Goal: Use online tool/utility: Use online tool/utility

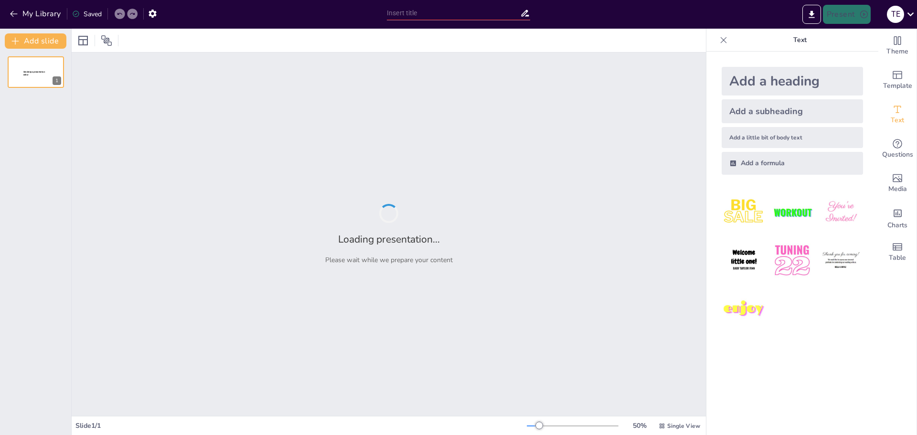
type input "Advising and Spring 2026 Registration"
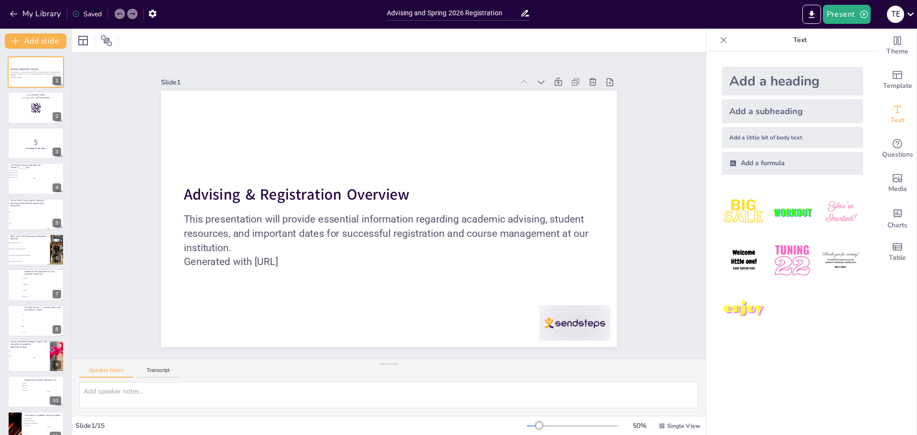
checkbox input "true"
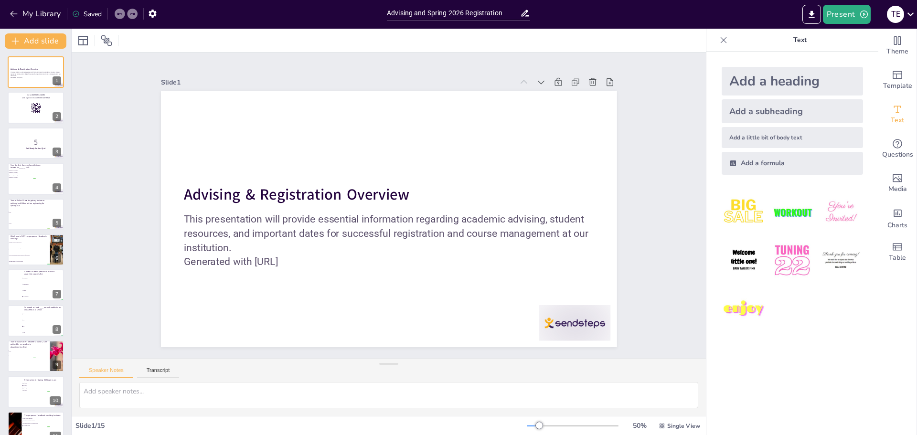
checkbox input "true"
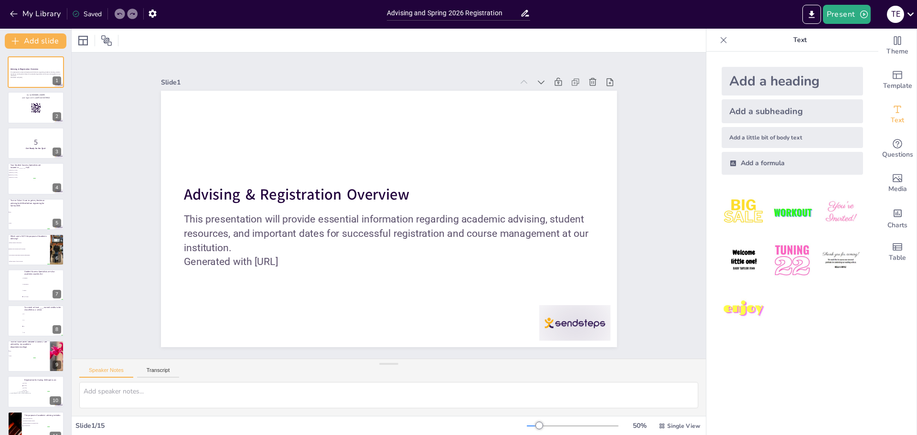
checkbox input "true"
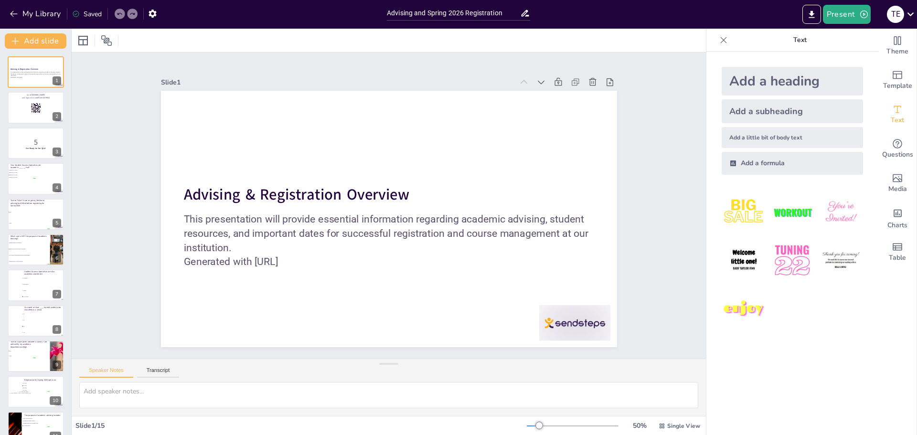
checkbox input "true"
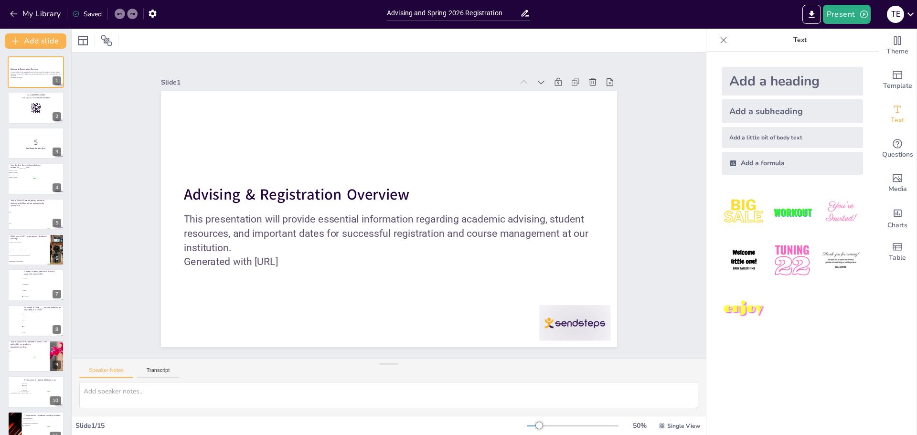
checkbox input "true"
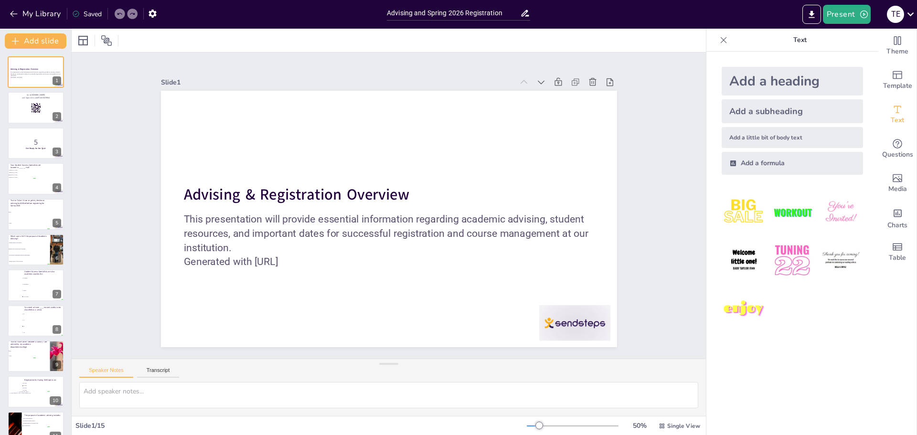
checkbox input "true"
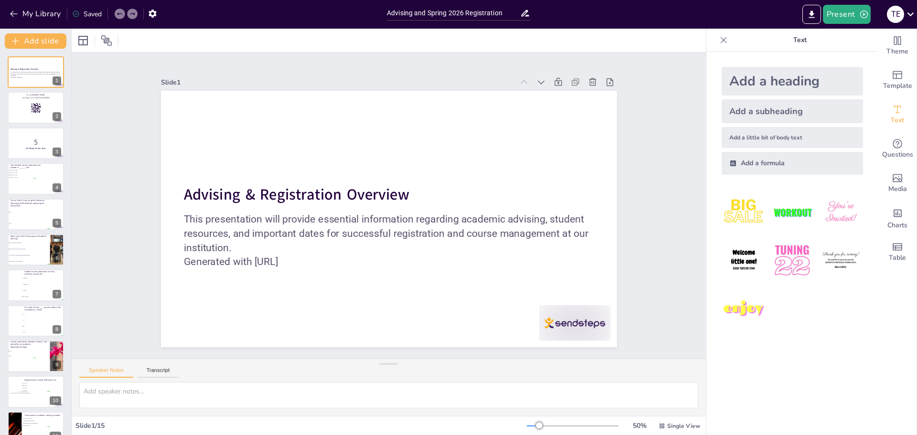
checkbox input "true"
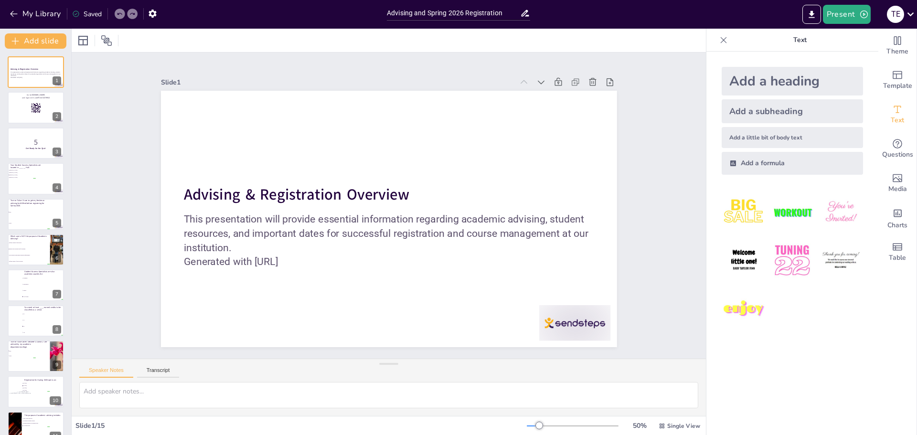
checkbox input "true"
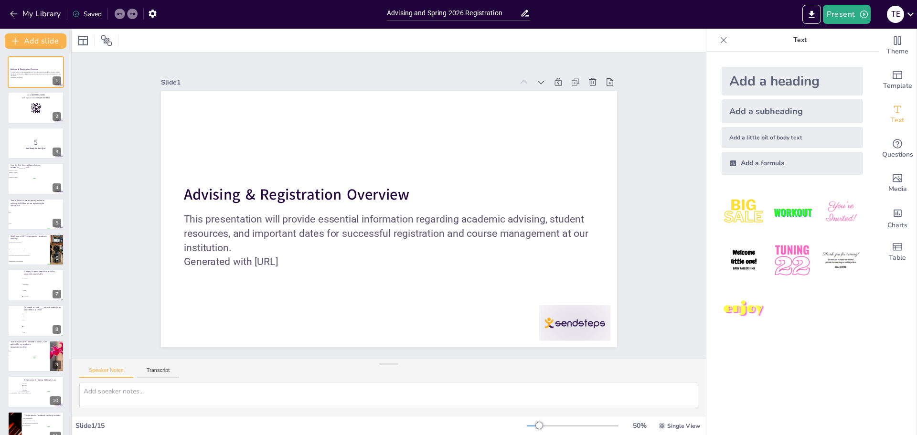
checkbox input "true"
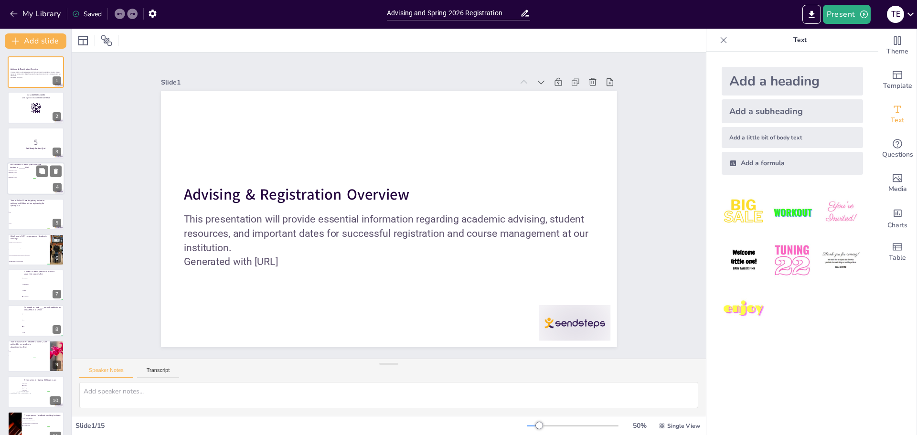
checkbox input "true"
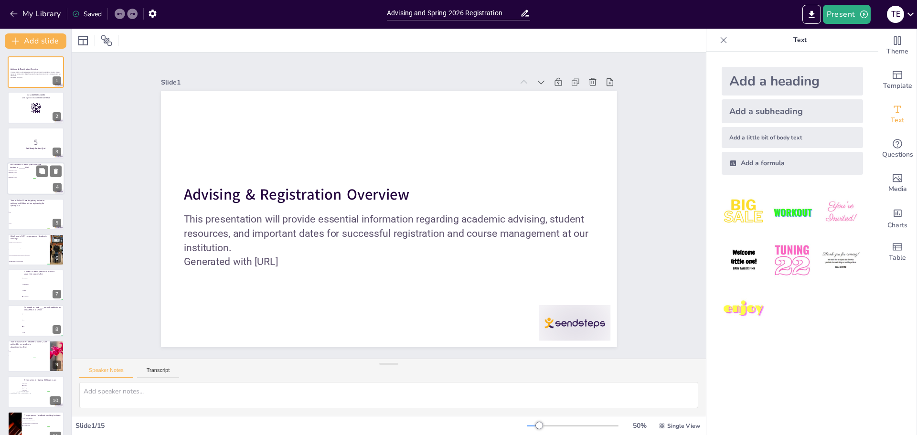
checkbox input "true"
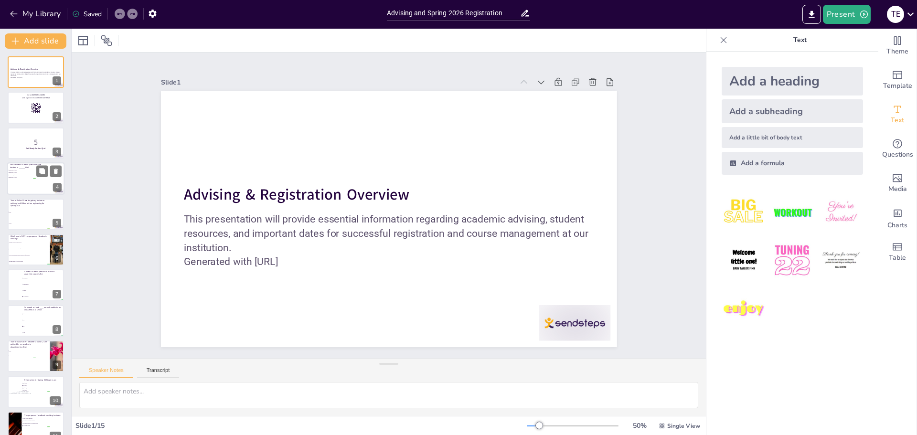
checkbox input "true"
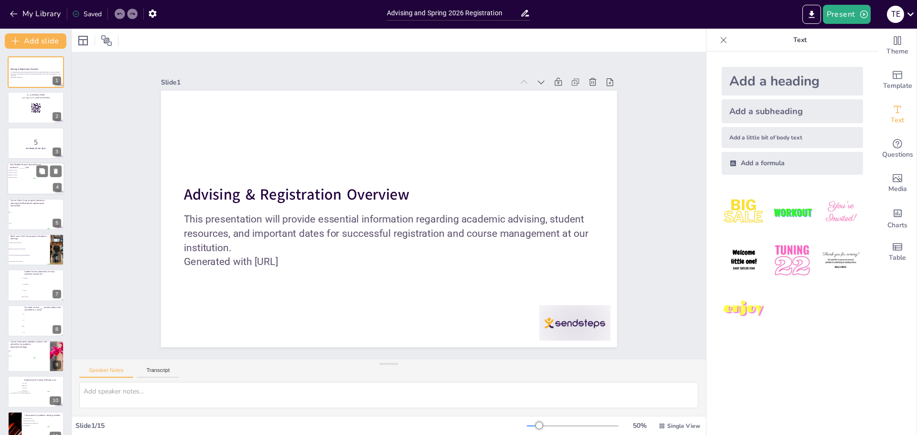
checkbox input "true"
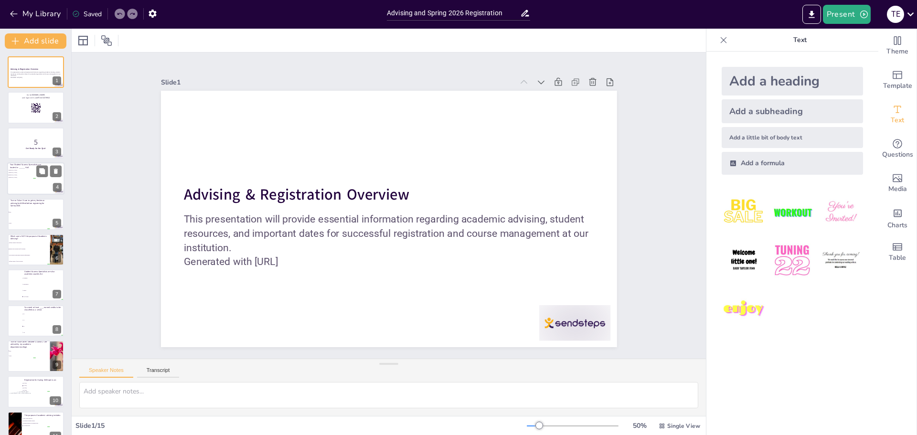
checkbox input "true"
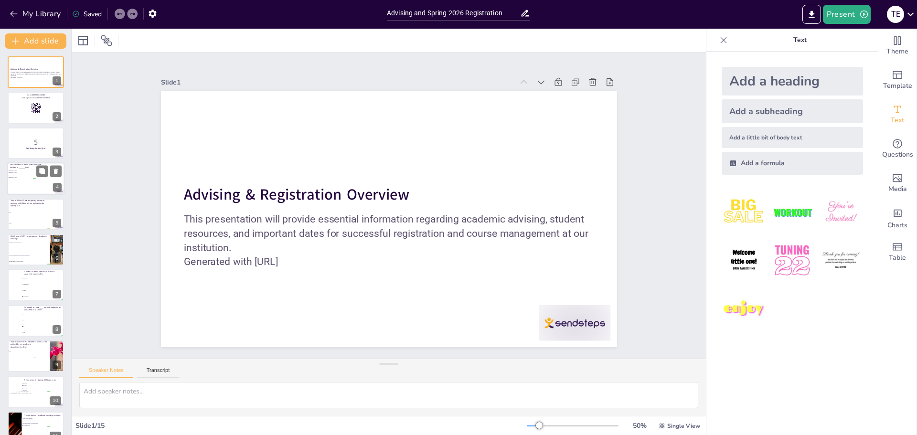
checkbox input "true"
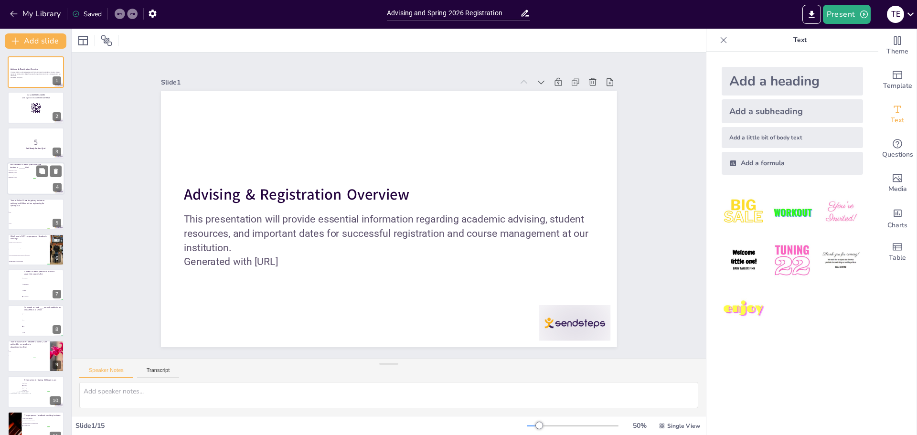
checkbox input "true"
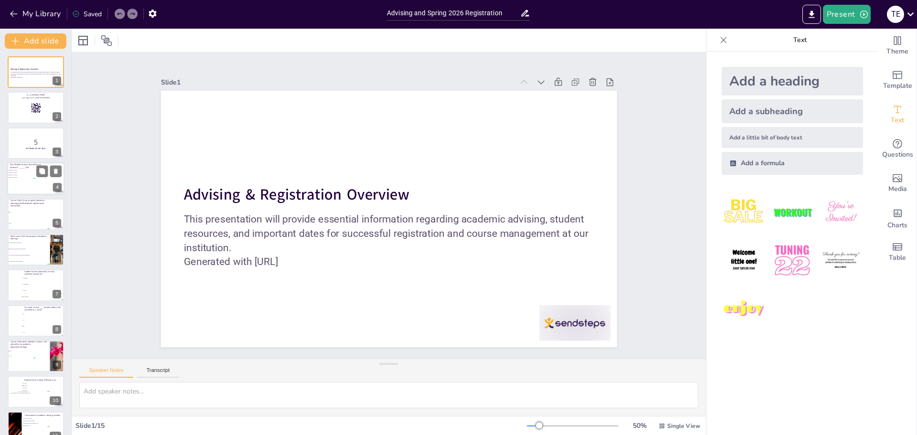
checkbox input "true"
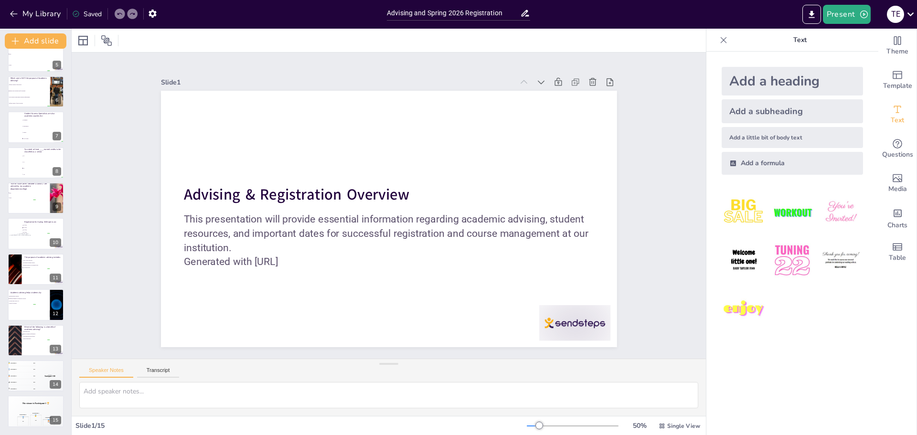
checkbox input "true"
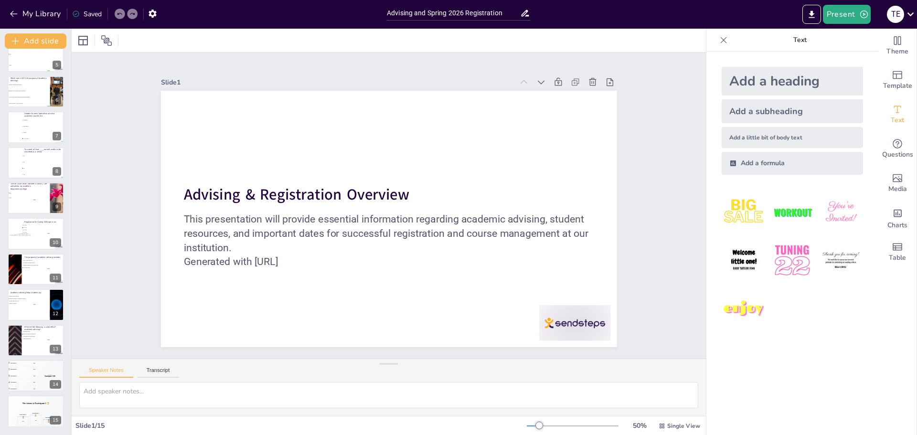
checkbox input "true"
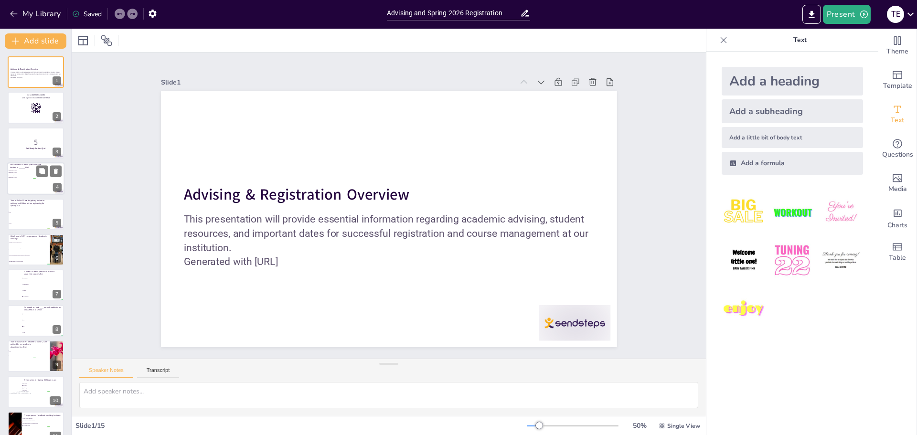
checkbox input "true"
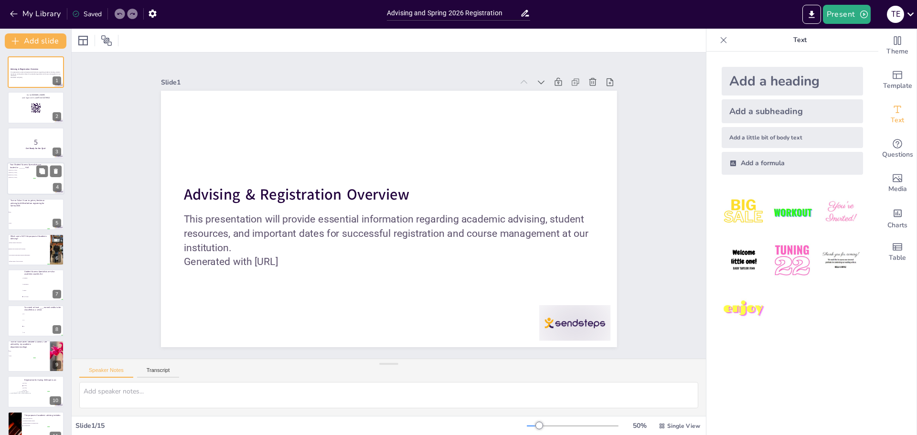
checkbox input "true"
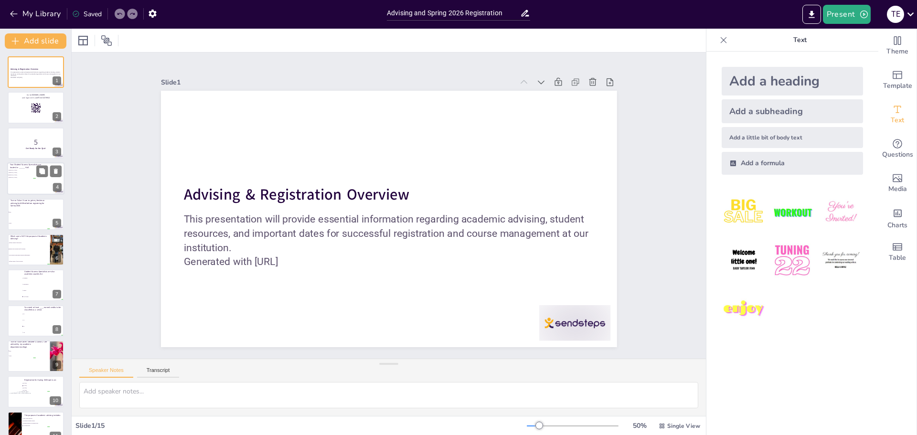
checkbox input "true"
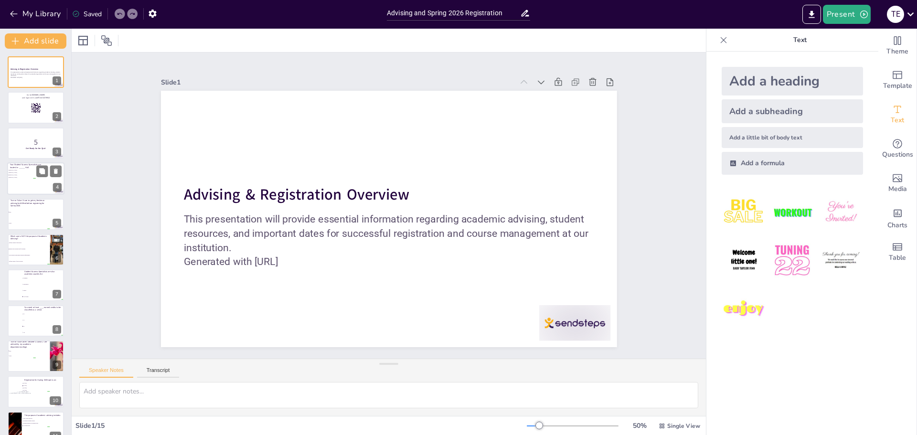
checkbox input "true"
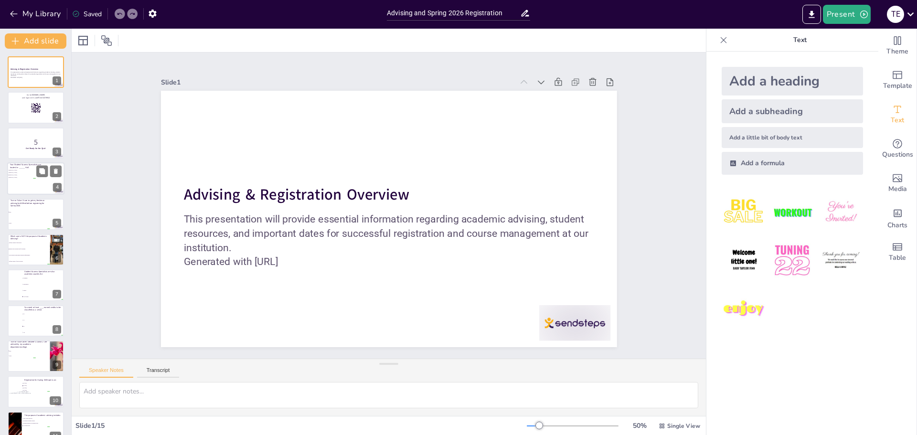
checkbox input "true"
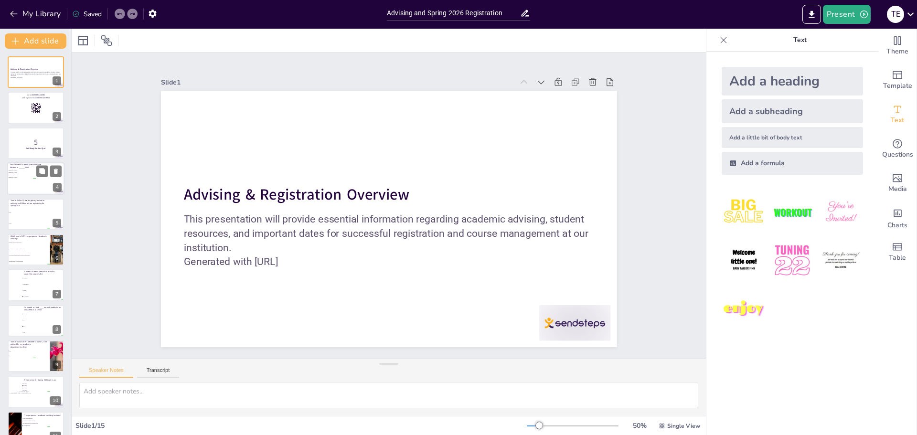
checkbox input "true"
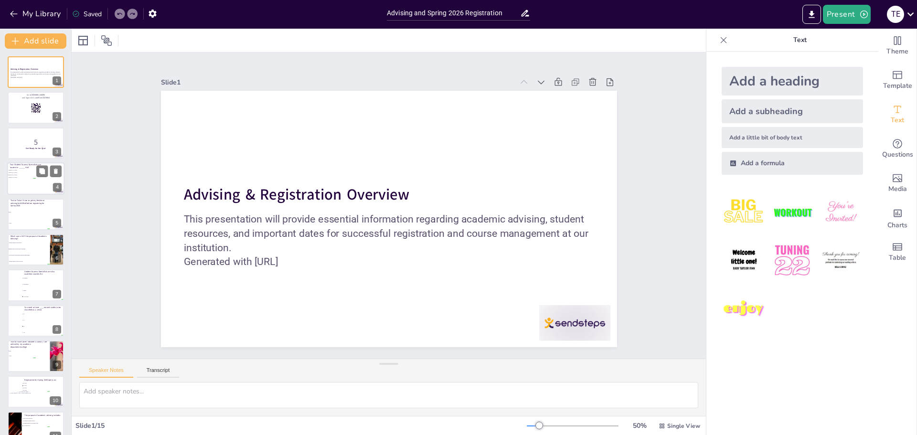
checkbox input "true"
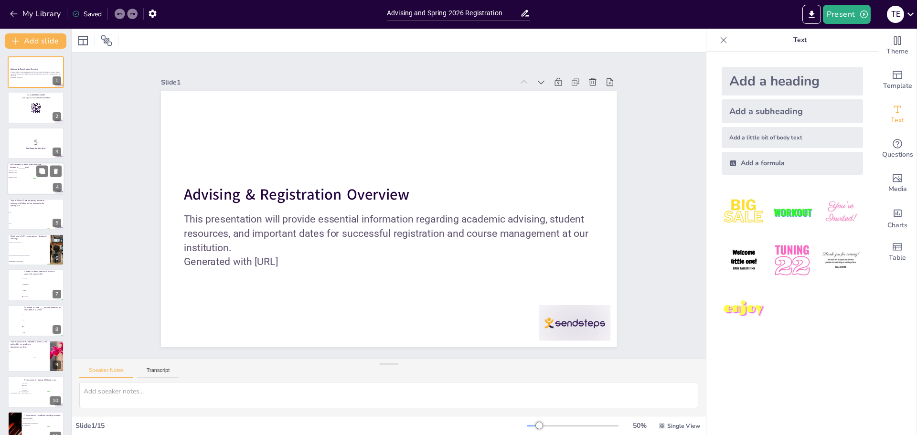
checkbox input "true"
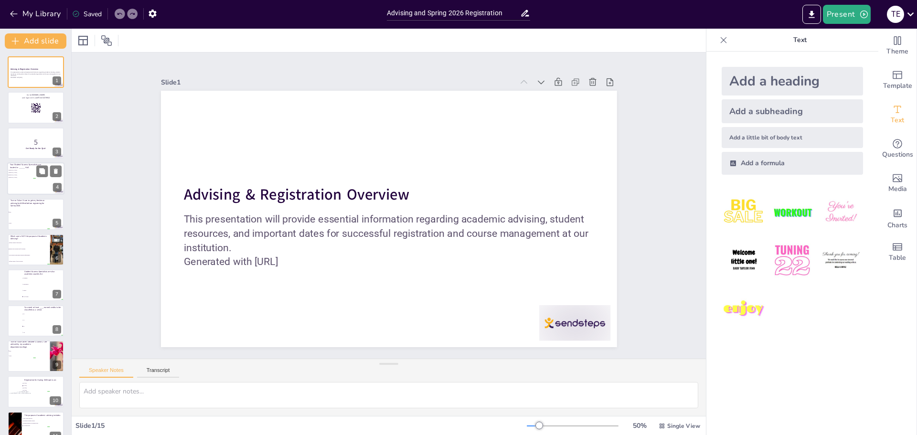
checkbox input "true"
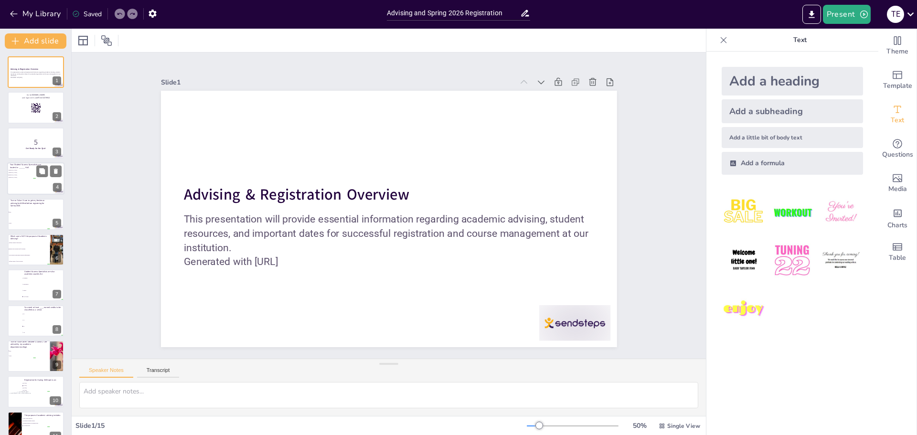
checkbox input "true"
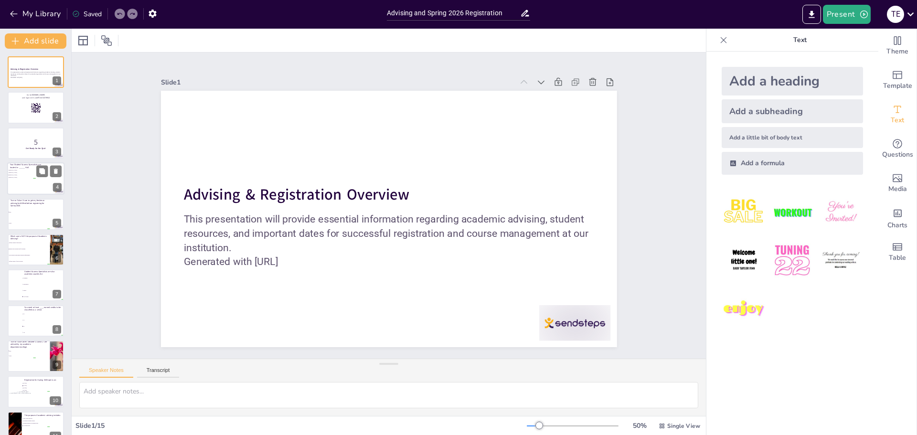
checkbox input "true"
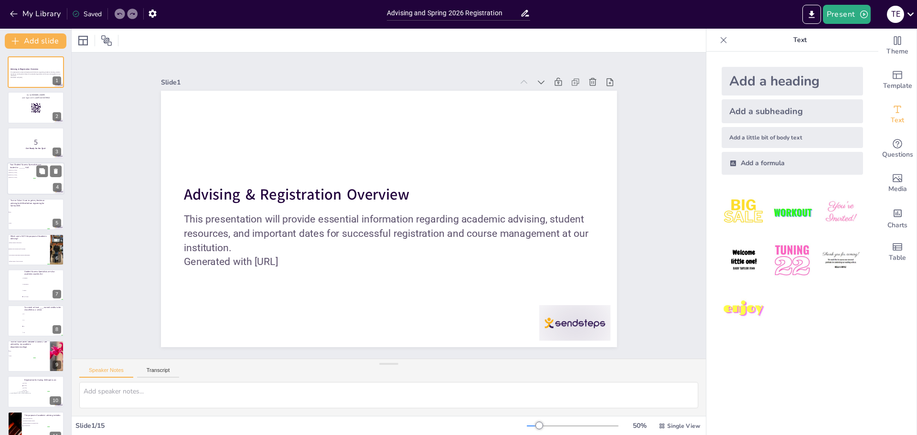
checkbox input "true"
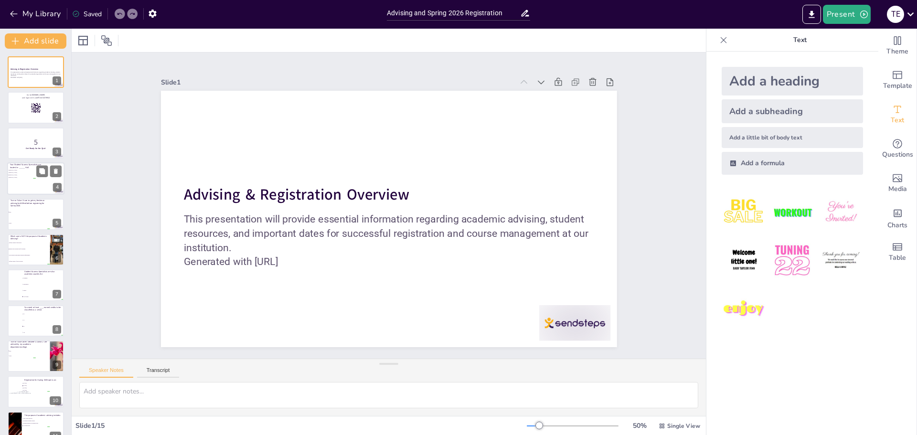
checkbox input "true"
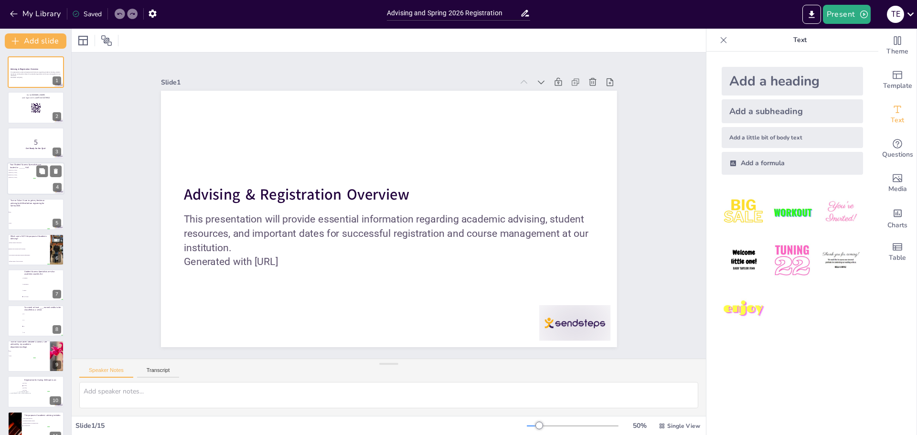
checkbox input "true"
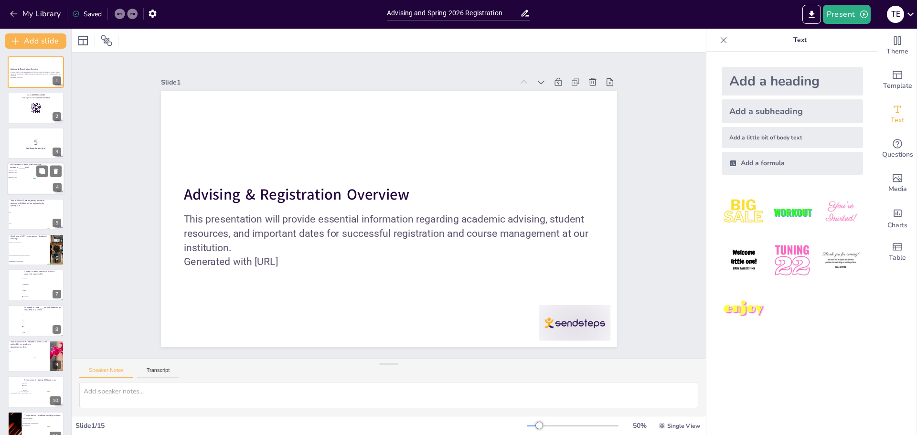
checkbox input "true"
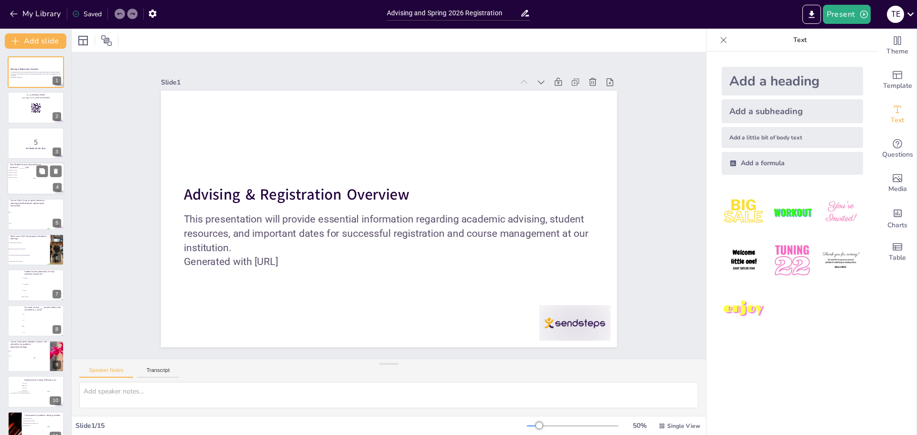
checkbox input "true"
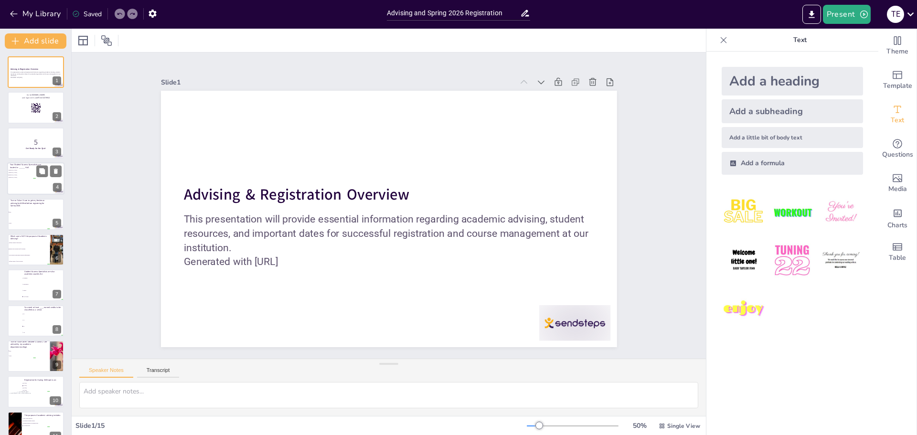
checkbox input "true"
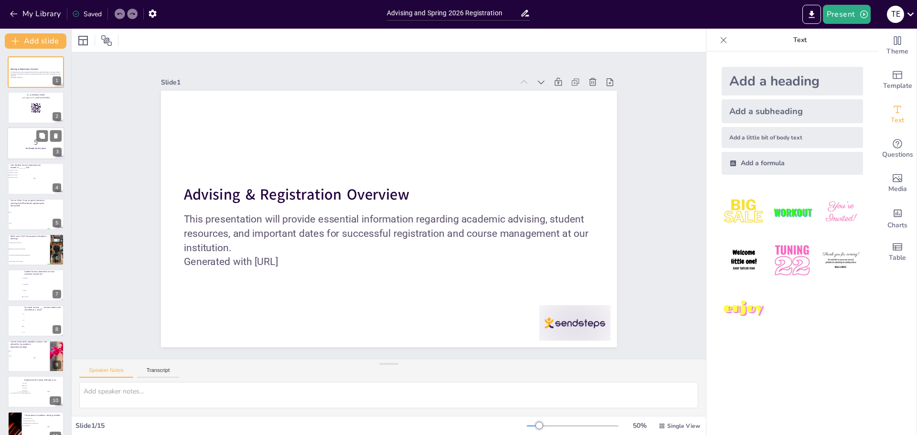
checkbox input "true"
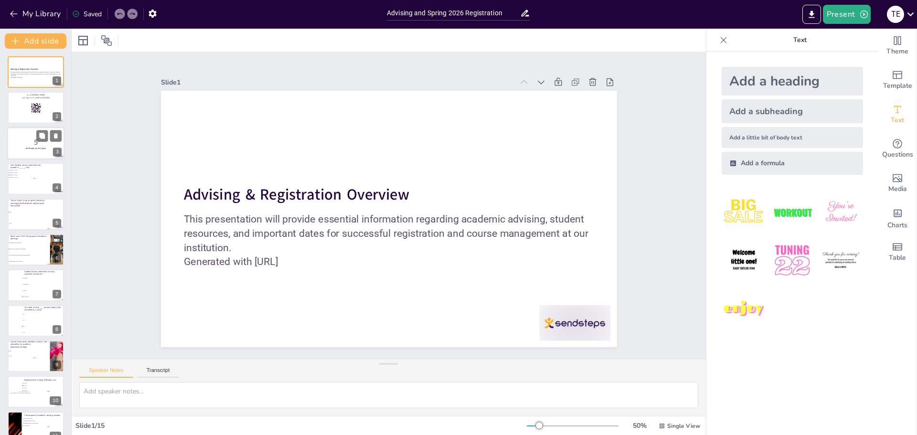
checkbox input "true"
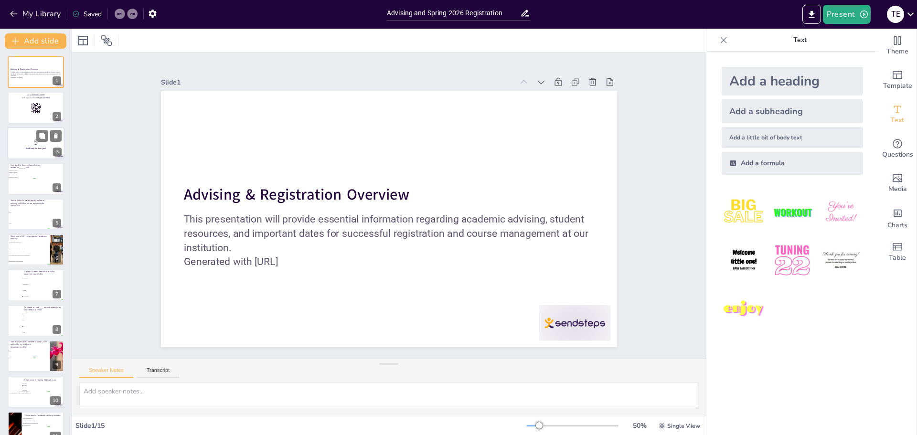
checkbox input "true"
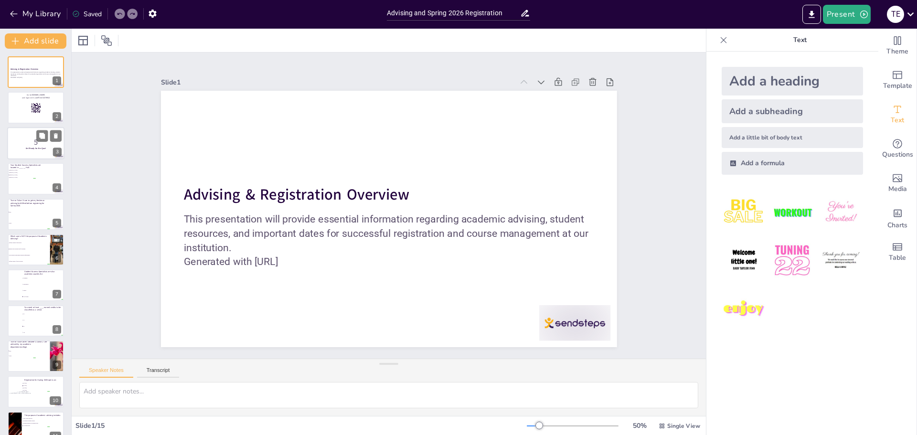
checkbox input "true"
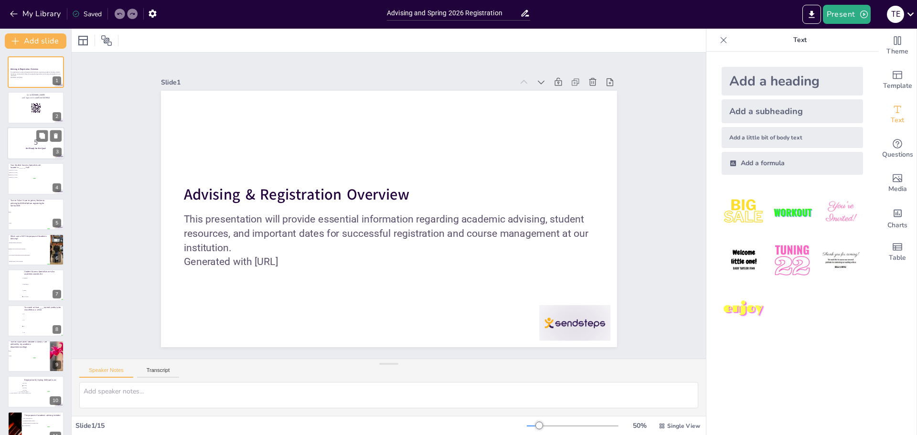
checkbox input "true"
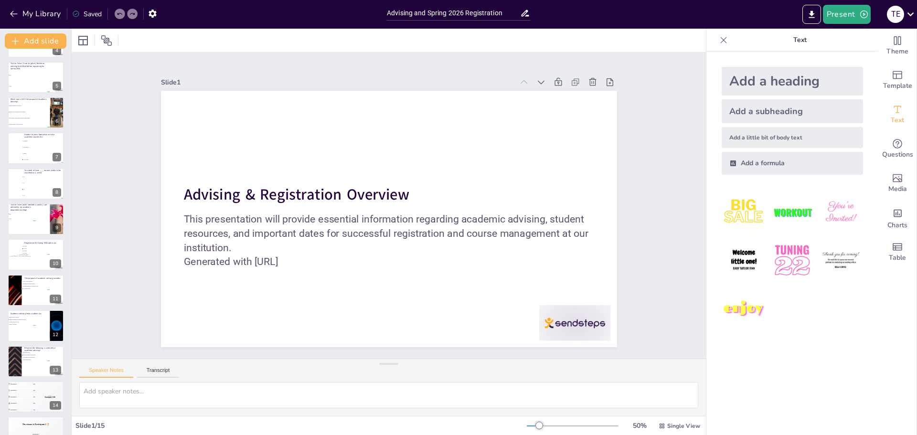
scroll to position [158, 0]
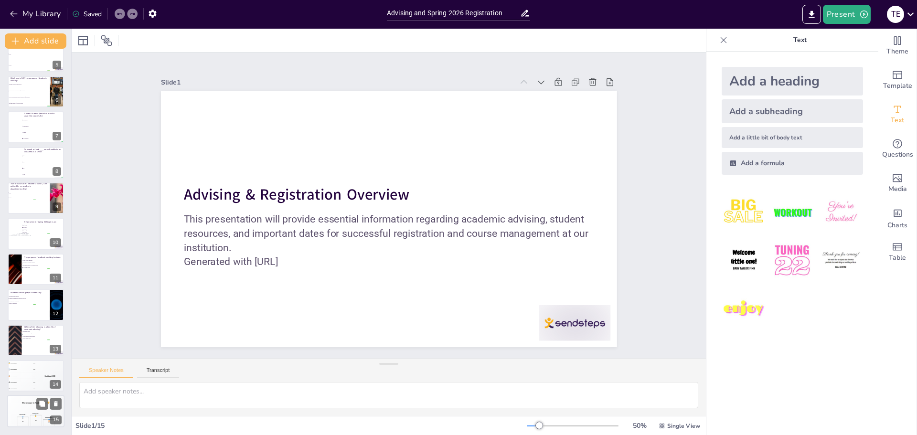
click at [26, 413] on div "Participant 2 🥈 400" at bounding box center [23, 420] width 12 height 14
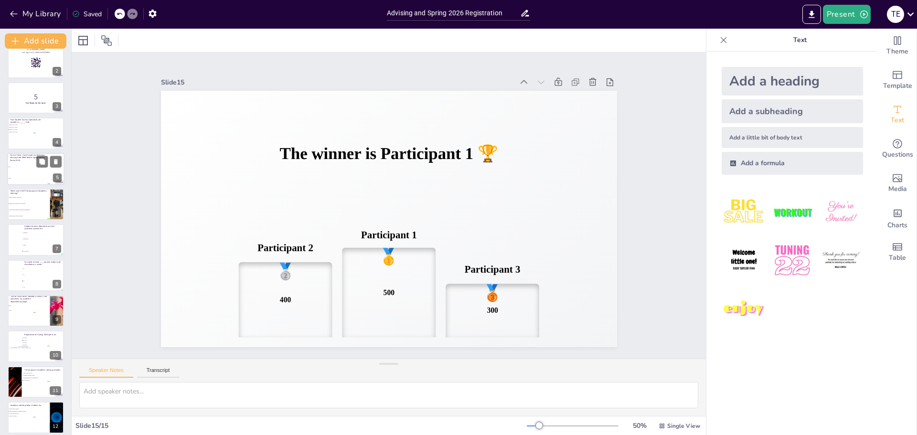
scroll to position [0, 0]
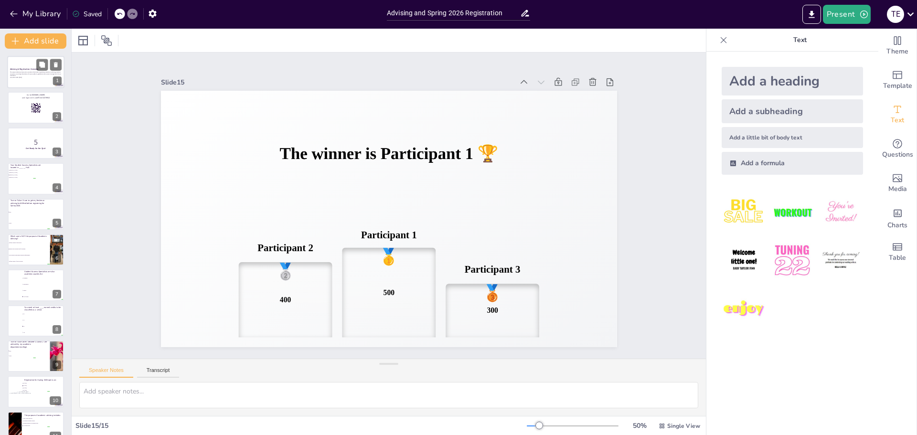
click at [24, 81] on div at bounding box center [35, 72] width 57 height 38
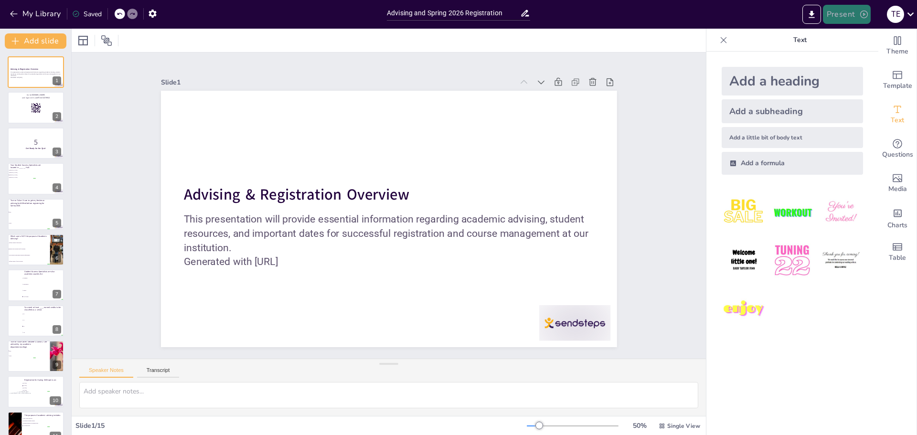
click at [841, 13] on button "Present" at bounding box center [847, 14] width 48 height 19
click at [837, 55] on li "Play presentation" at bounding box center [861, 58] width 75 height 15
